Goal: Transaction & Acquisition: Purchase product/service

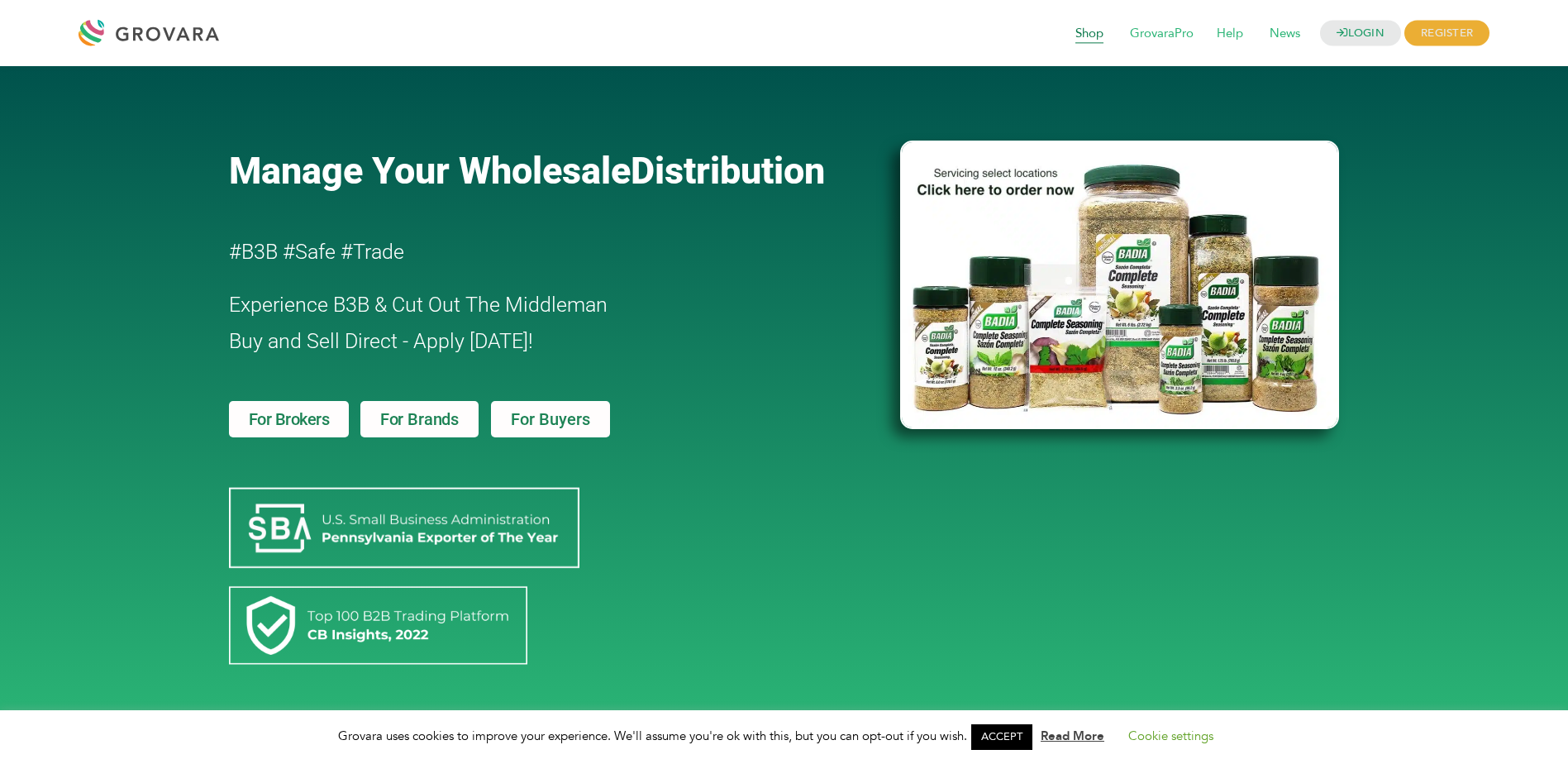
click at [1093, 29] on span "Shop" at bounding box center [1088, 34] width 51 height 31
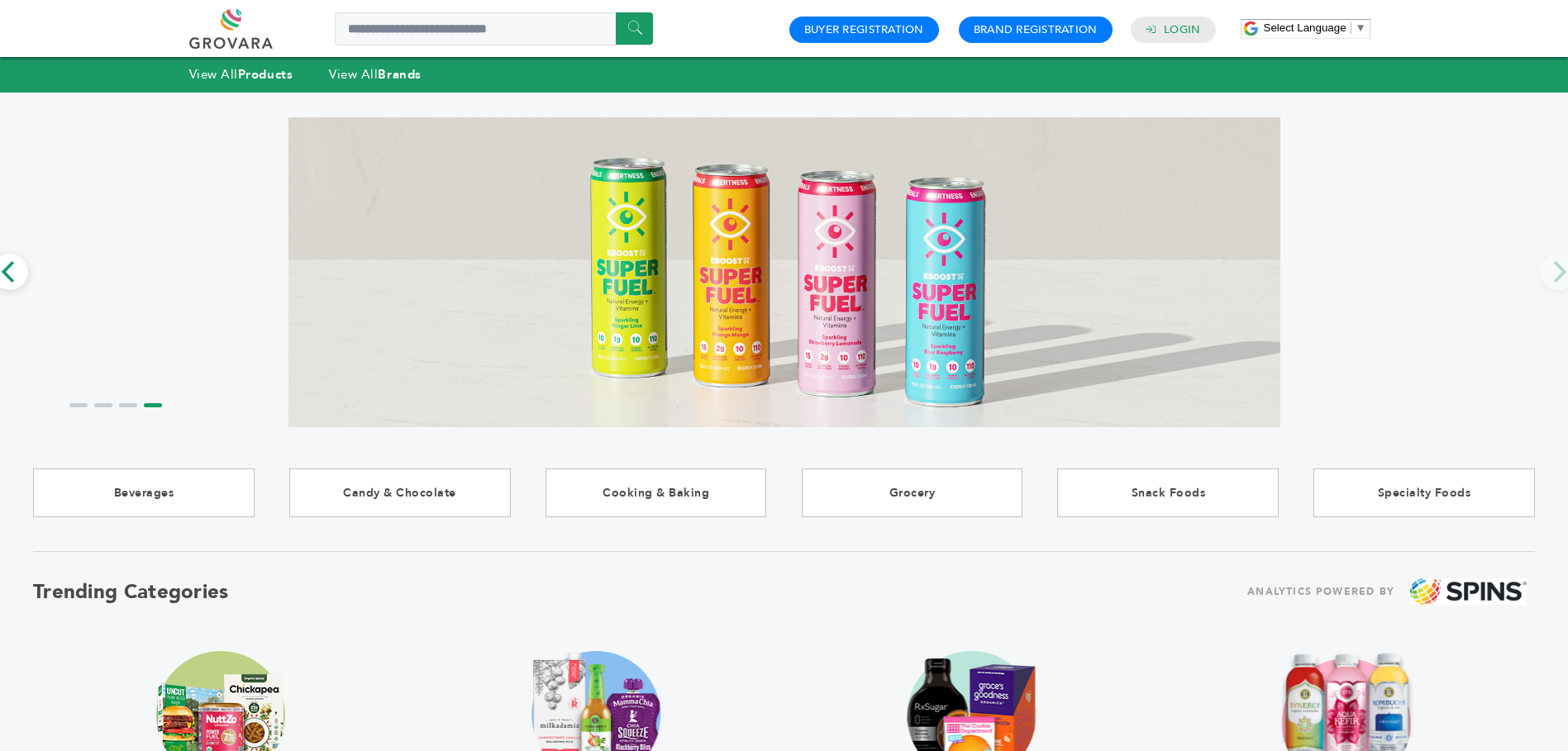
click at [107, 204] on div at bounding box center [784, 272] width 1502 height 310
click at [244, 76] on strong "Products" at bounding box center [265, 74] width 54 height 16
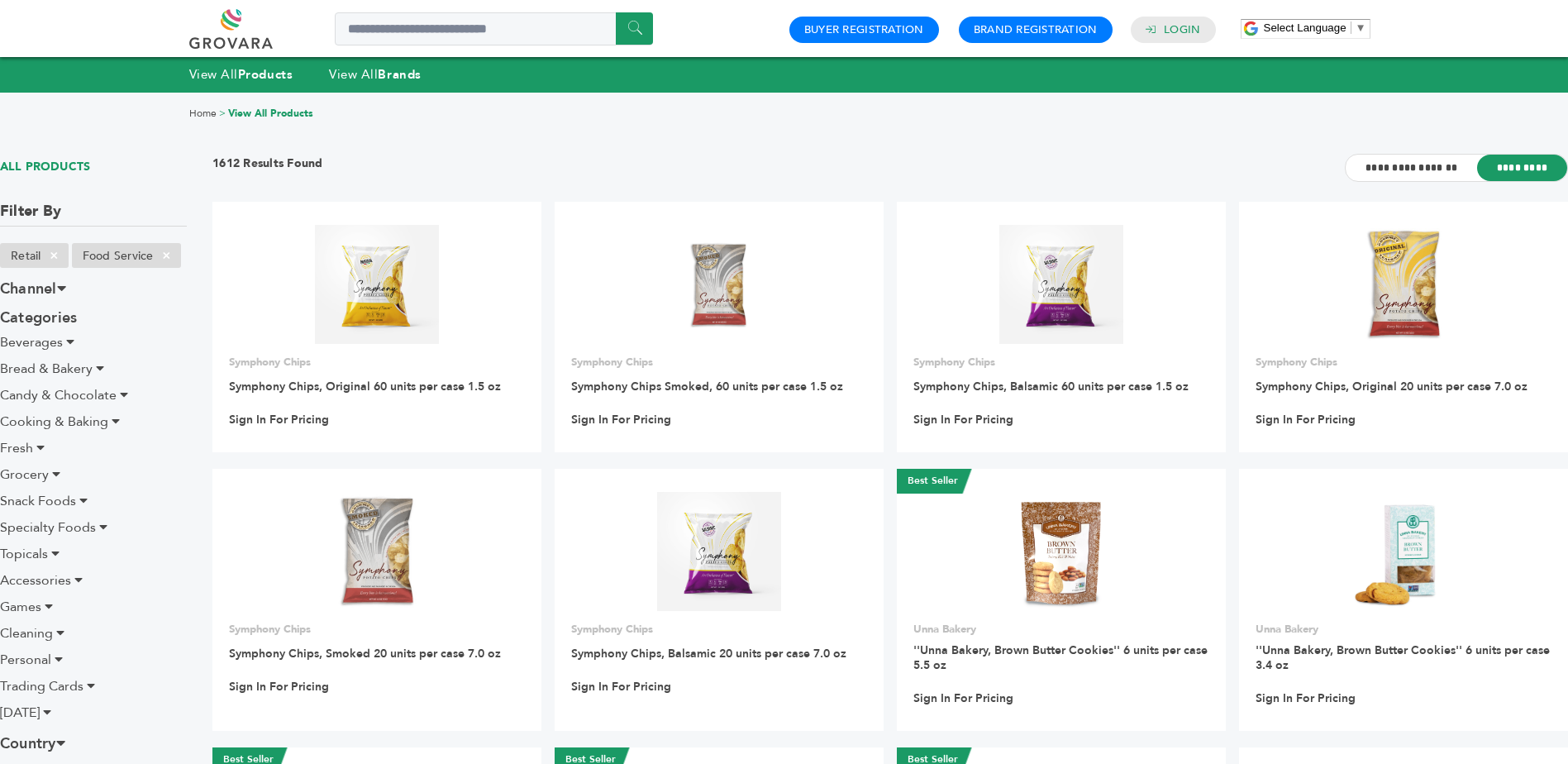
click at [414, 123] on div "Home > View All Products" at bounding box center [784, 113] width 1568 height 44
